Goal: Task Accomplishment & Management: Use online tool/utility

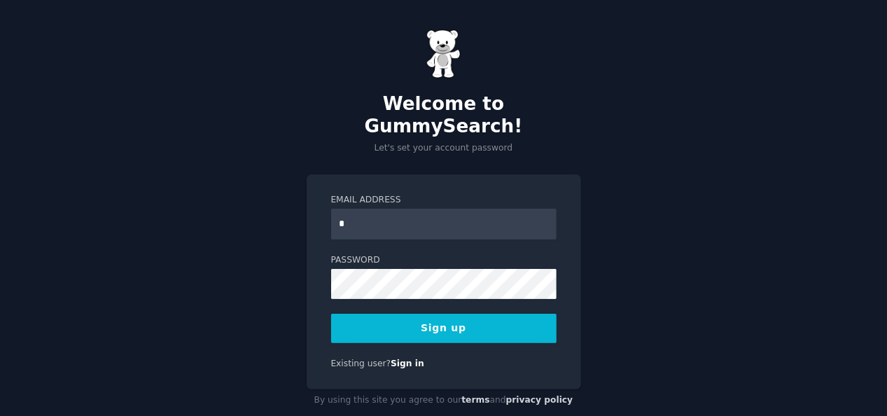
type input "**********"
click at [413, 314] on button "Sign up" at bounding box center [443, 328] width 225 height 29
click at [420, 314] on button "Sign up" at bounding box center [443, 328] width 225 height 29
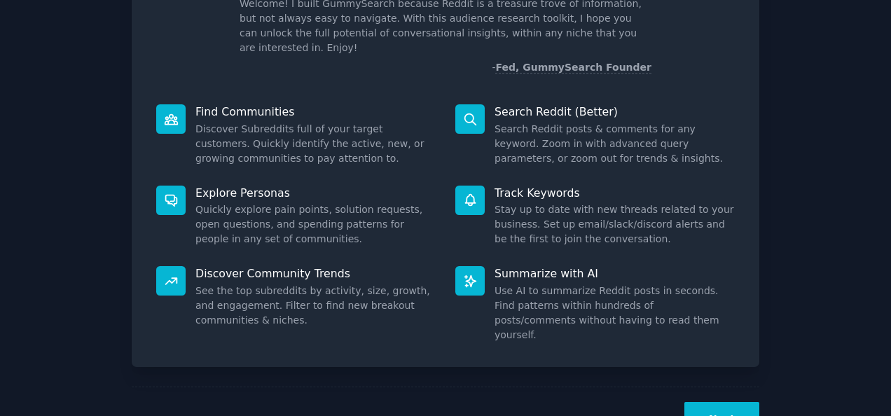
scroll to position [132, 0]
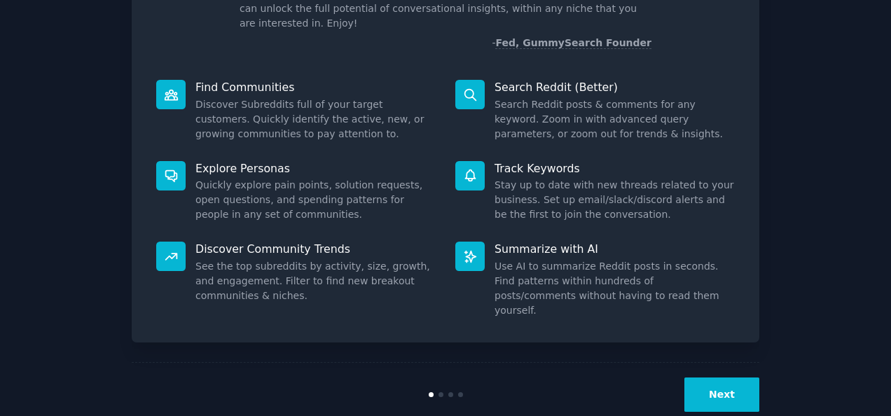
click at [720, 377] on button "Next" at bounding box center [721, 394] width 75 height 34
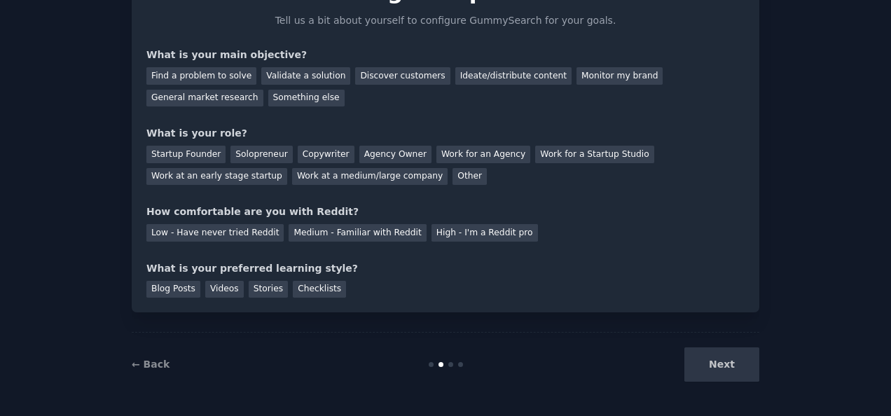
scroll to position [85, 0]
click at [380, 76] on div "Discover customers" at bounding box center [402, 77] width 95 height 18
click at [359, 160] on div "Agency Owner" at bounding box center [395, 155] width 72 height 18
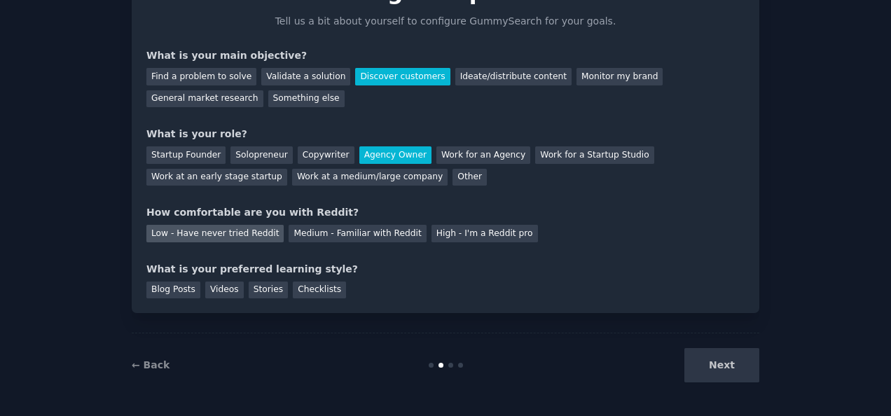
click at [246, 234] on div "Low - Have never tried Reddit" at bounding box center [214, 234] width 137 height 18
click at [225, 292] on div "Videos" at bounding box center [224, 291] width 39 height 18
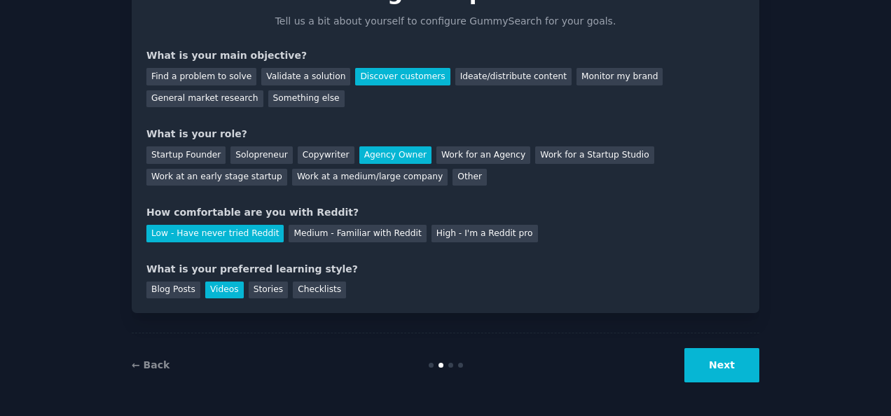
click at [710, 366] on button "Next" at bounding box center [721, 365] width 75 height 34
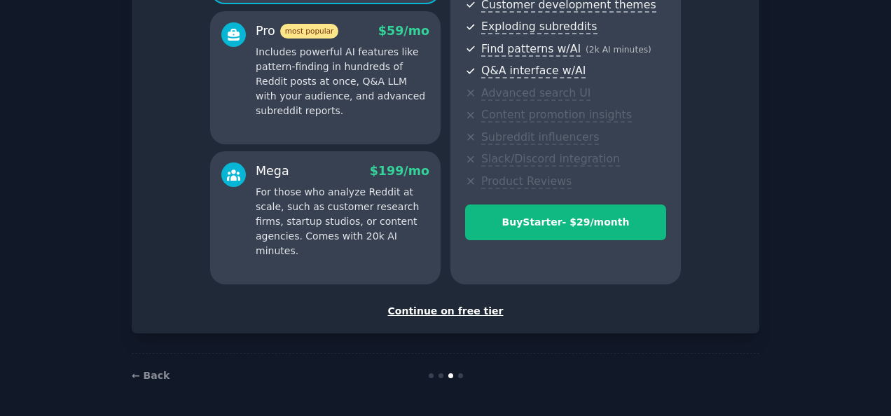
scroll to position [253, 0]
click at [463, 305] on div "Continue on free tier" at bounding box center [445, 312] width 598 height 15
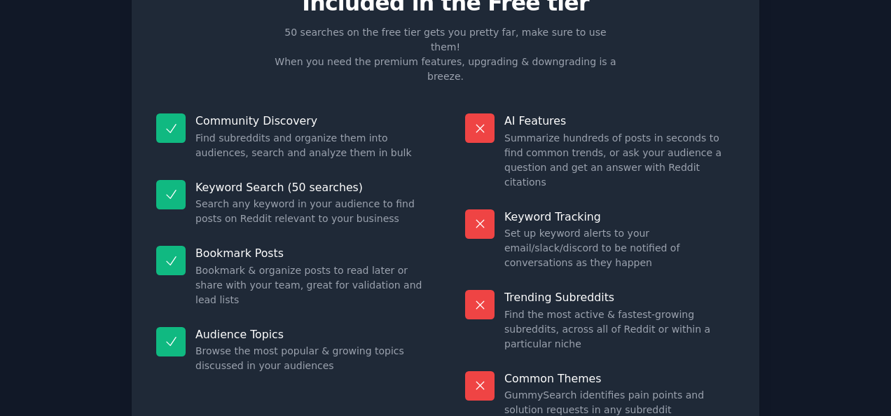
scroll to position [129, 0]
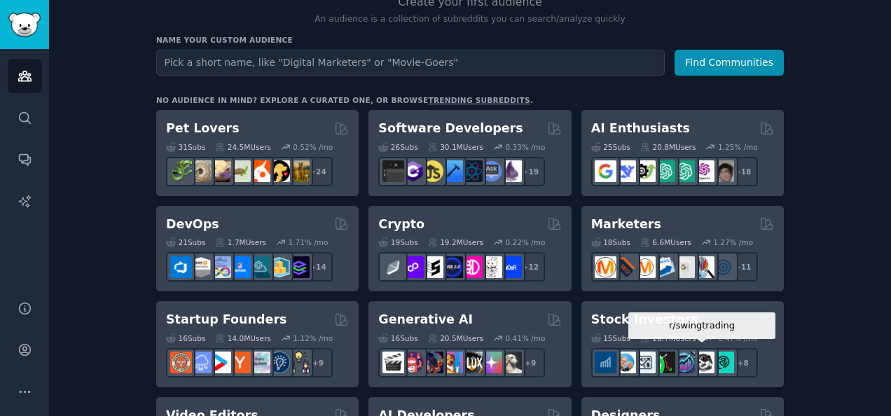
scroll to position [158, 0]
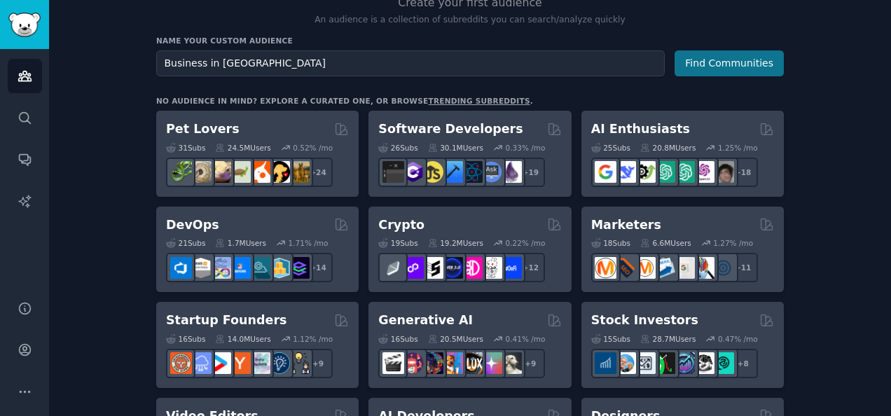
type input "Business in Northern Ireland"
click at [707, 62] on button "Find Communities" at bounding box center [728, 63] width 109 height 26
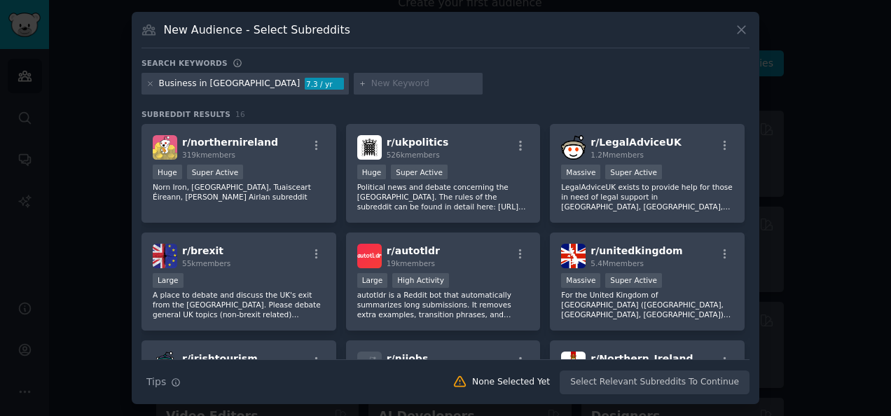
click at [384, 87] on input "text" at bounding box center [424, 84] width 106 height 13
type input "want to sell membership"
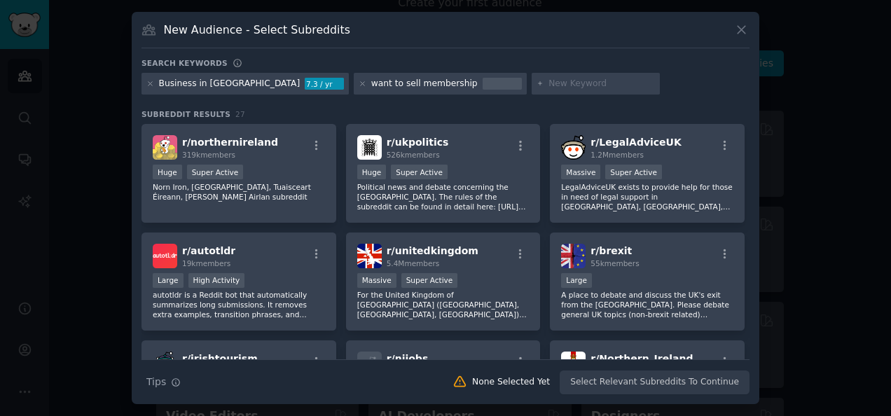
click at [265, 85] on div "Business in Northern Ireland 7.3 / yr" at bounding box center [244, 84] width 207 height 22
click at [261, 87] on div "Business in Northern Ireland" at bounding box center [229, 84] width 141 height 13
click at [265, 85] on div "Business in Northern Ireland" at bounding box center [229, 84] width 141 height 13
click at [164, 85] on div "Business in Northern Ireland" at bounding box center [229, 84] width 141 height 13
click at [151, 81] on icon at bounding box center [150, 84] width 8 height 8
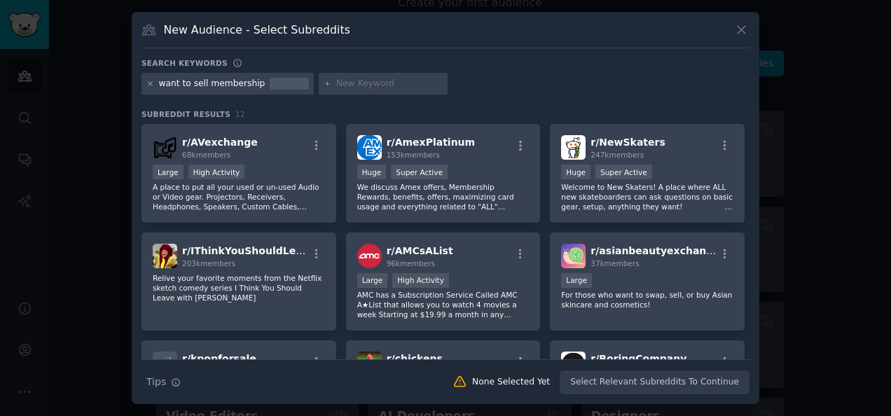
click at [153, 85] on icon at bounding box center [150, 84] width 8 height 8
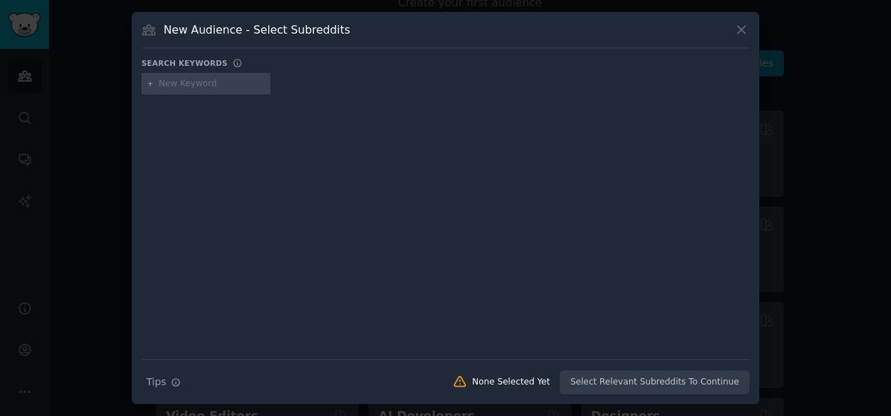
click at [162, 90] on div at bounding box center [205, 84] width 129 height 22
click at [175, 84] on input "text" at bounding box center [212, 84] width 106 height 13
type input "B"
type input "Businesses in Northern Ireland Current challenges"
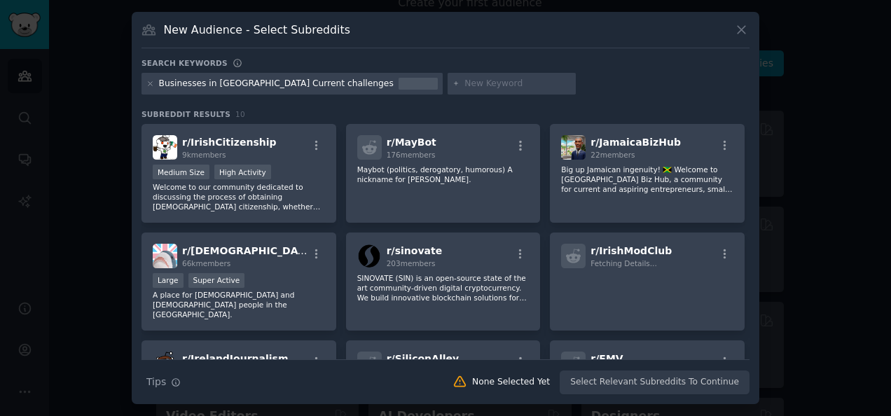
click at [345, 84] on div "Businesses in Northern Ireland Current challenges" at bounding box center [276, 84] width 235 height 13
drag, startPoint x: 278, startPoint y: 83, endPoint x: 347, endPoint y: 83, distance: 68.6
click at [347, 83] on div "Businesses in Northern Ireland Current challenges" at bounding box center [291, 84] width 301 height 22
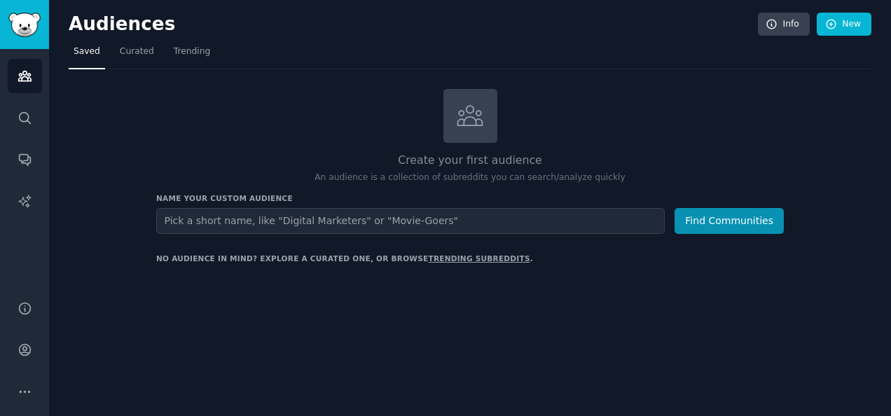
click at [480, 336] on div "Audiences Info New Saved Curated Trending Create your first audience An audienc…" at bounding box center [470, 261] width 842 height 523
